Goal: Find specific page/section: Find specific page/section

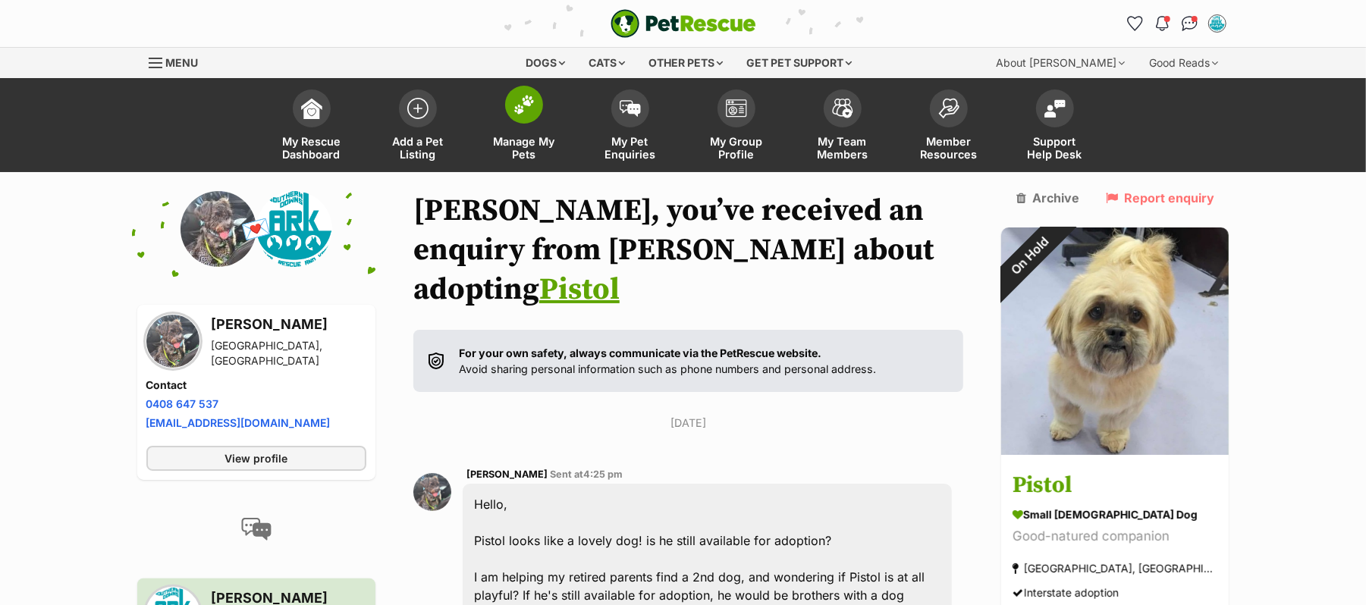
click at [525, 115] on img at bounding box center [523, 105] width 21 height 20
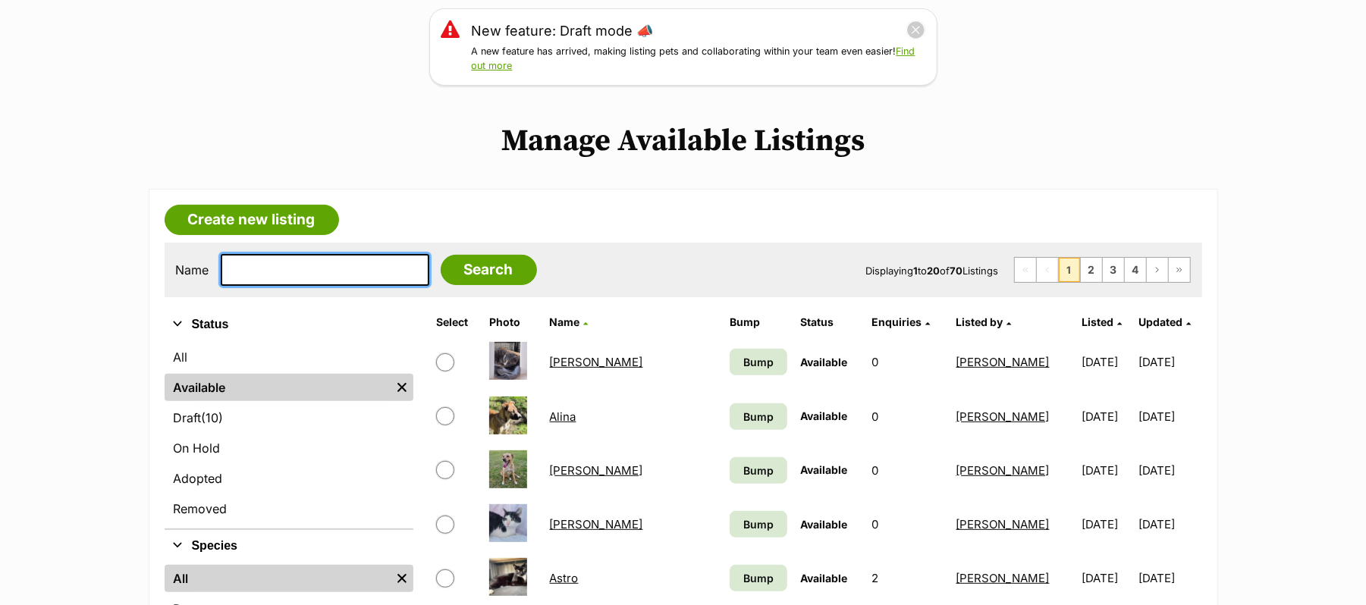
click at [289, 286] on input "text" at bounding box center [325, 270] width 209 height 32
type input "Coco pop"
click at [441, 255] on input "Search" at bounding box center [489, 270] width 96 height 30
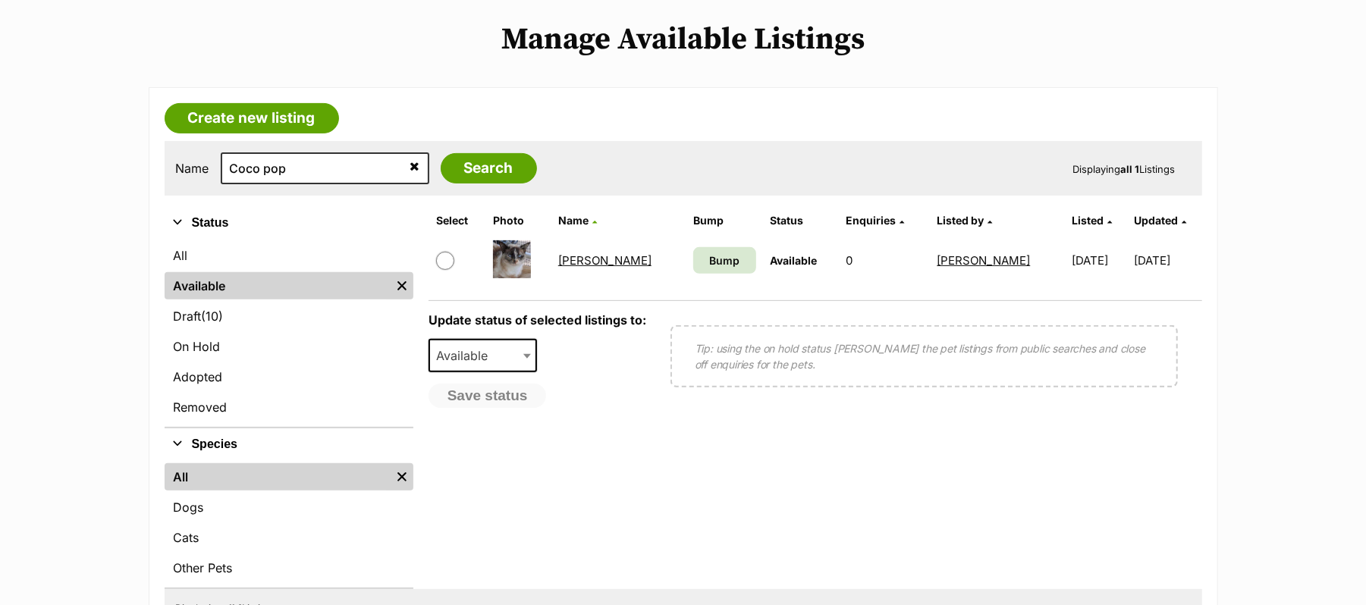
click at [587, 268] on link "Coco Pop" at bounding box center [604, 260] width 93 height 14
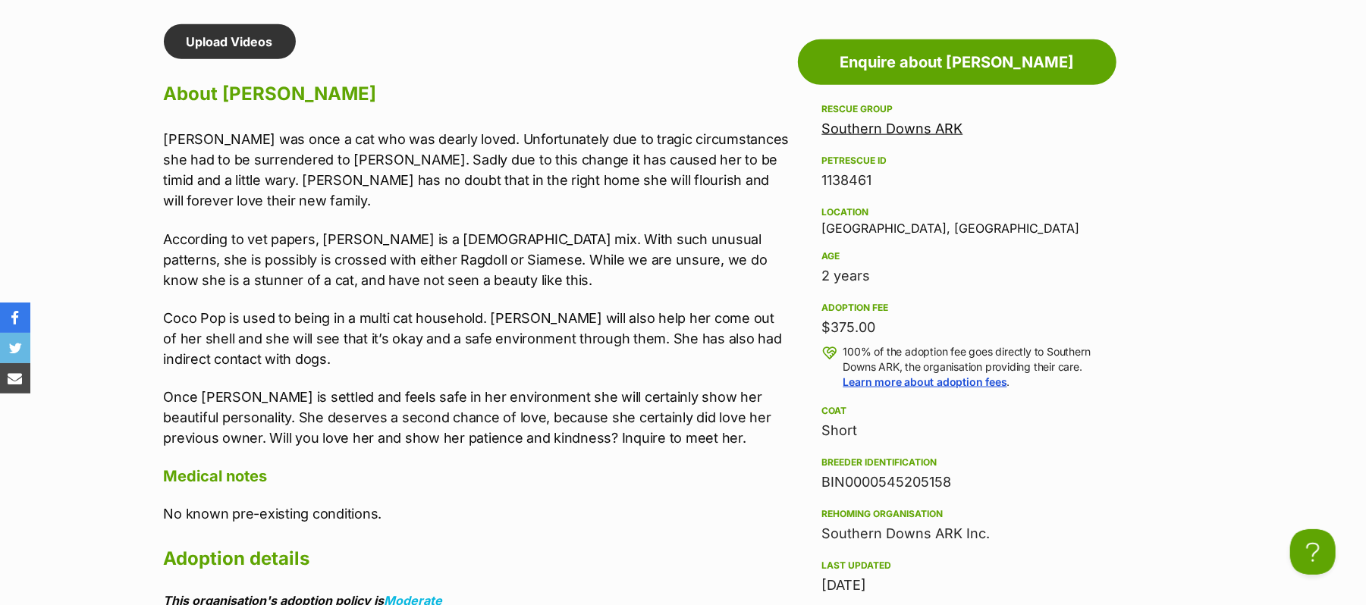
scroll to position [910, 0]
